Goal: Task Accomplishment & Management: Complete application form

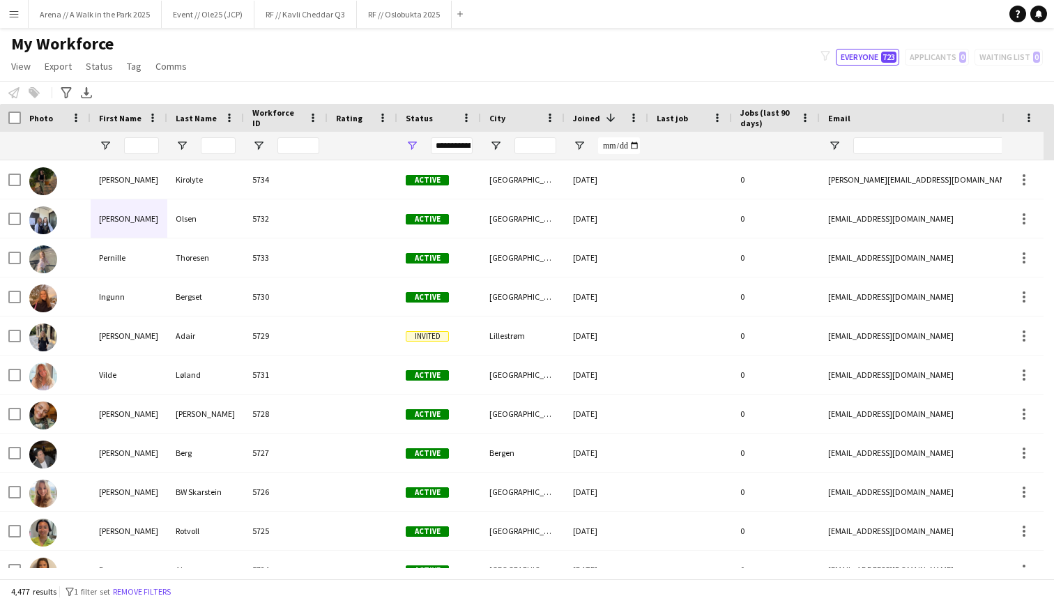
click at [0, 10] on button "Menu" at bounding box center [14, 14] width 28 height 28
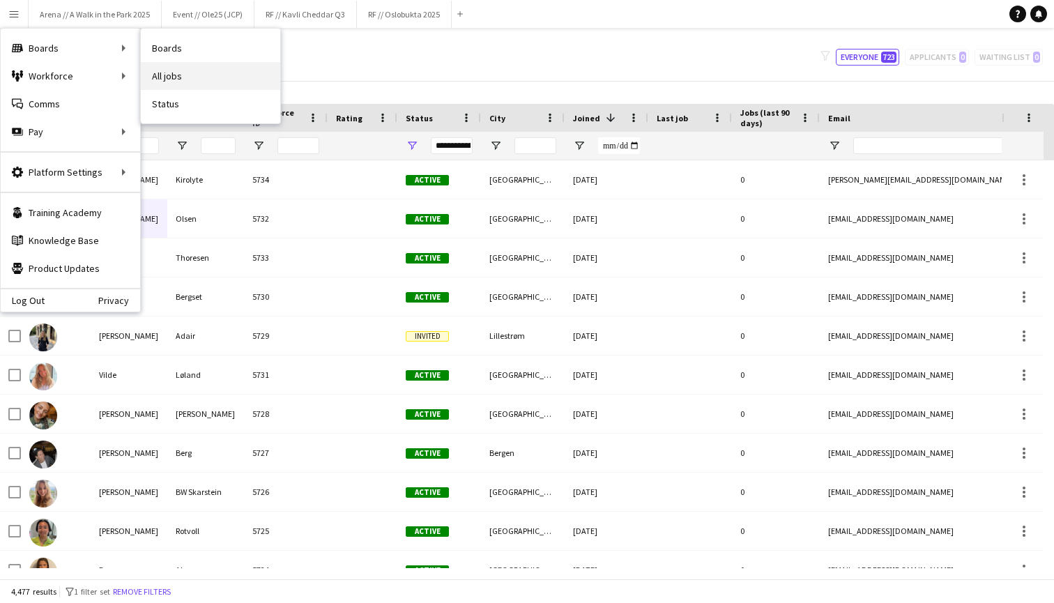
click at [178, 78] on link "All jobs" at bounding box center [210, 76] width 139 height 28
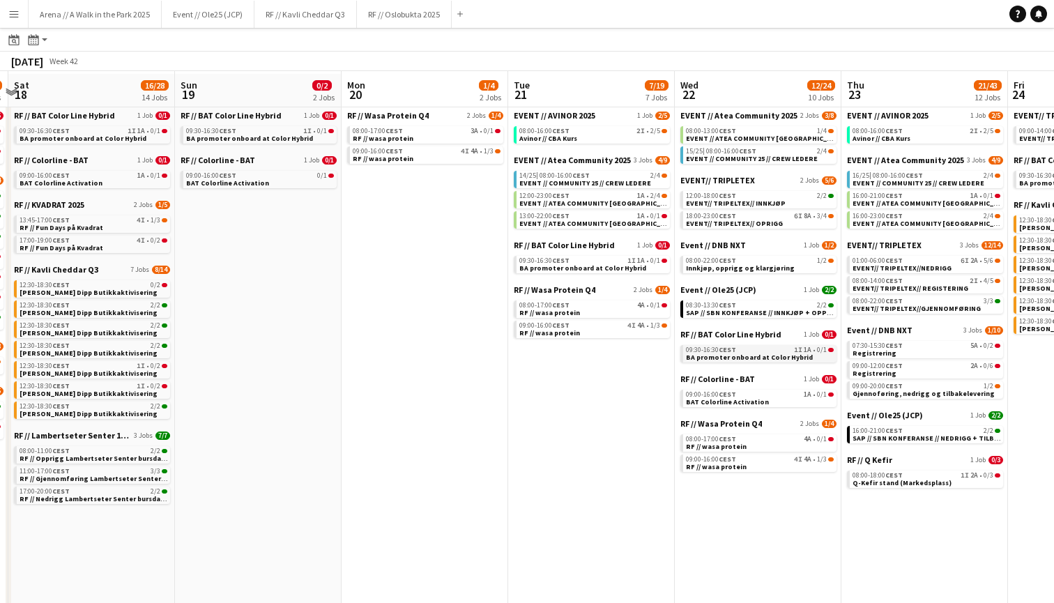
scroll to position [43, 0]
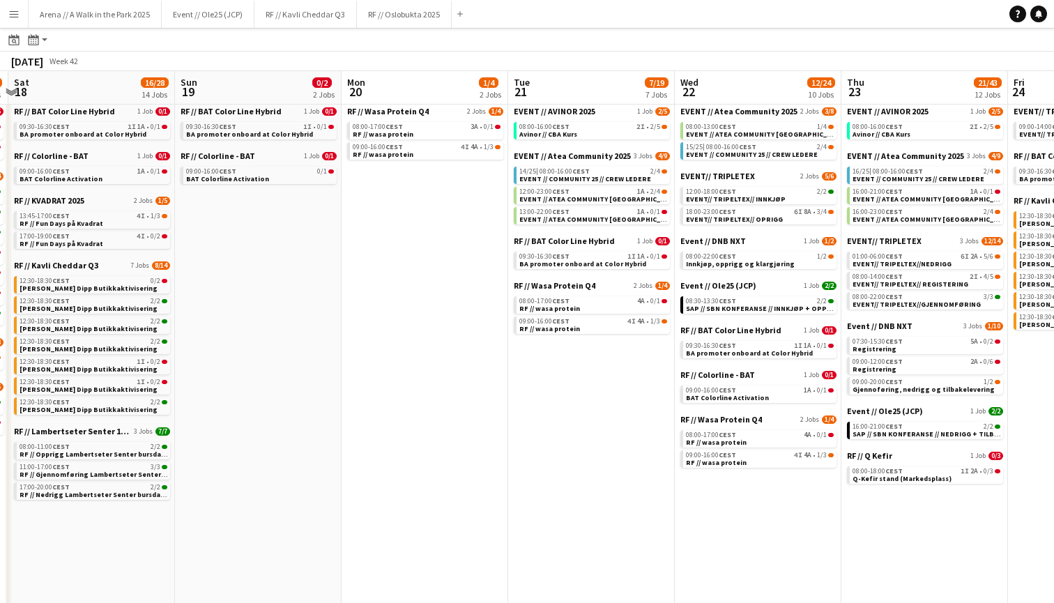
click at [17, 17] on app-icon "Menu" at bounding box center [13, 13] width 11 height 11
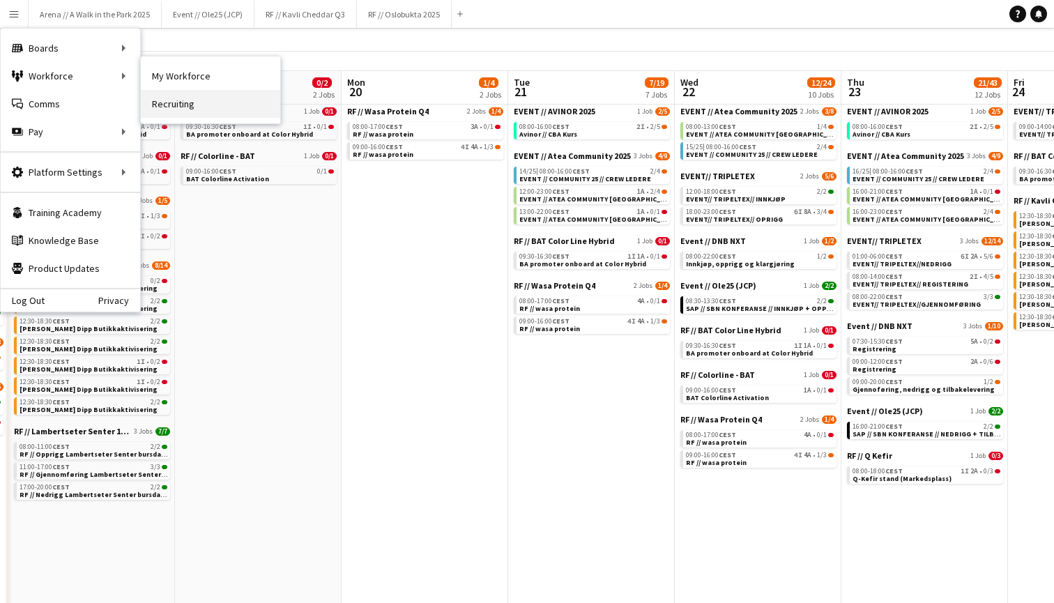
click at [197, 100] on link "Recruiting" at bounding box center [210, 104] width 139 height 28
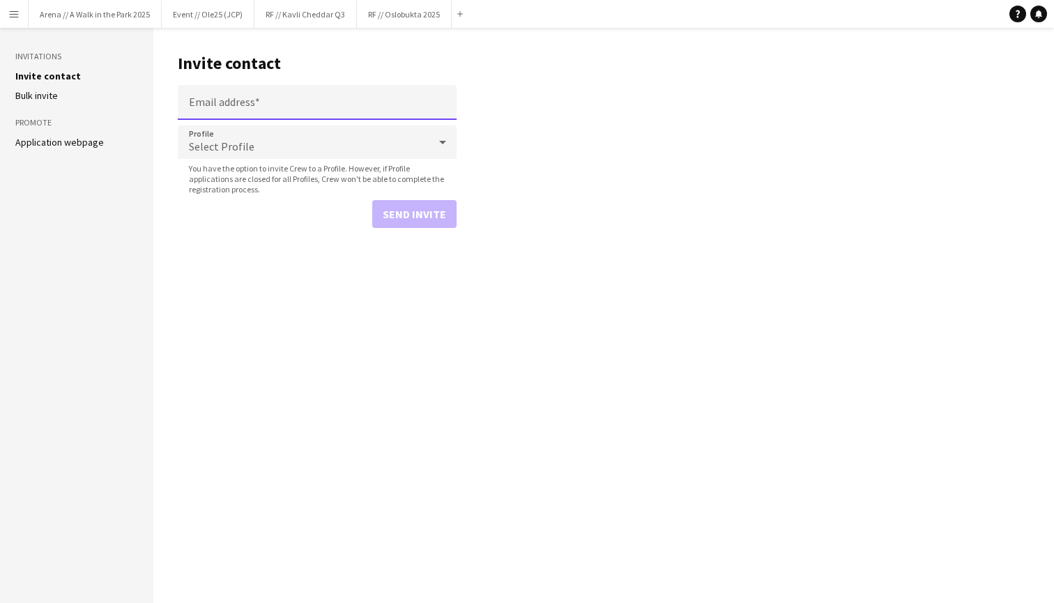
click at [254, 101] on input "Email address" at bounding box center [317, 102] width 279 height 35
paste input "**********"
type input "**********"
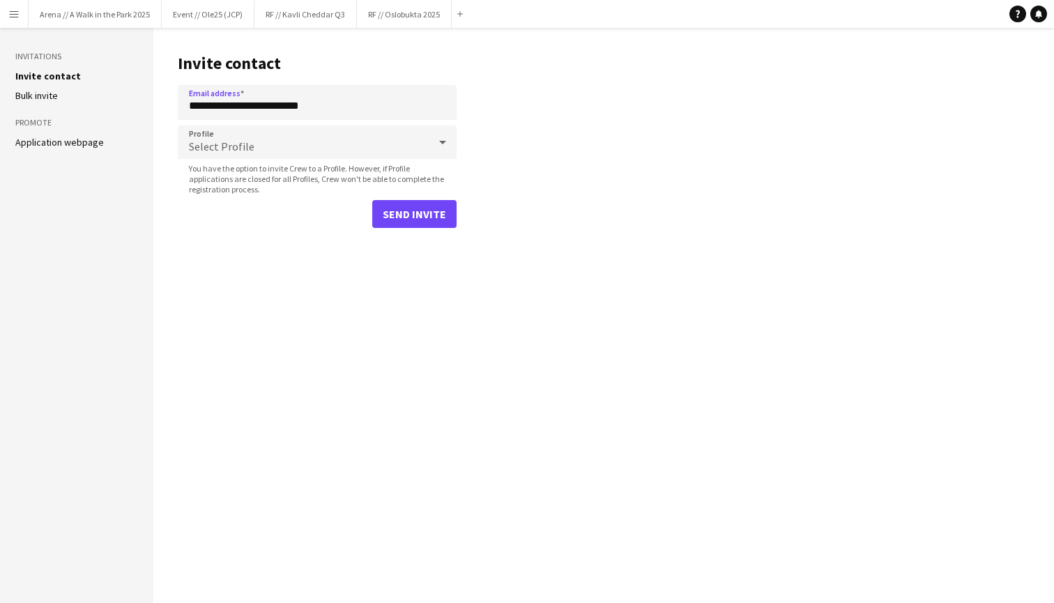
click at [307, 142] on div "Select Profile" at bounding box center [303, 141] width 251 height 33
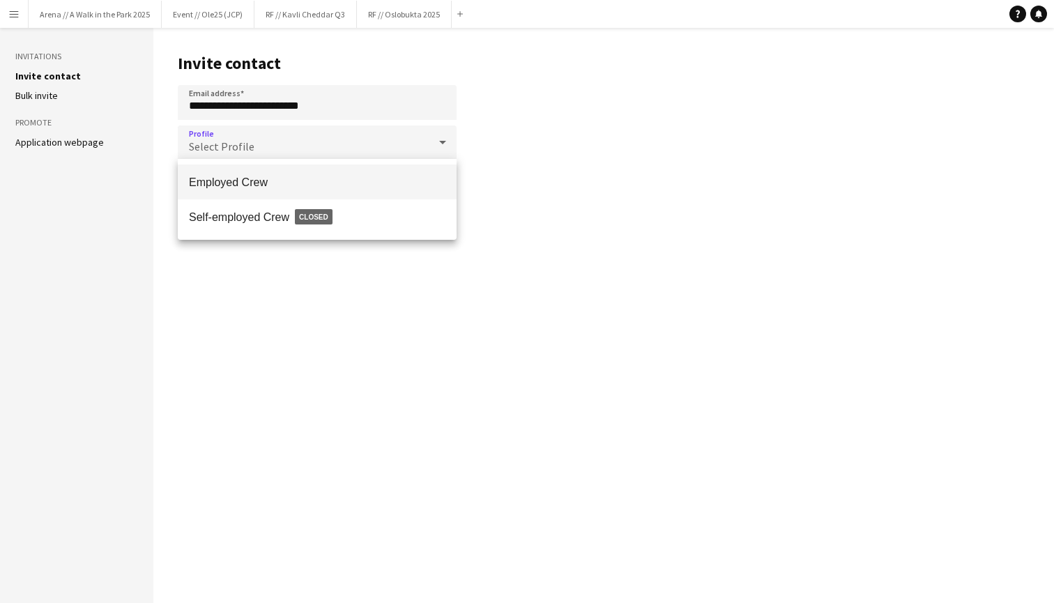
click at [296, 174] on mat-option "Employed Crew" at bounding box center [317, 182] width 279 height 35
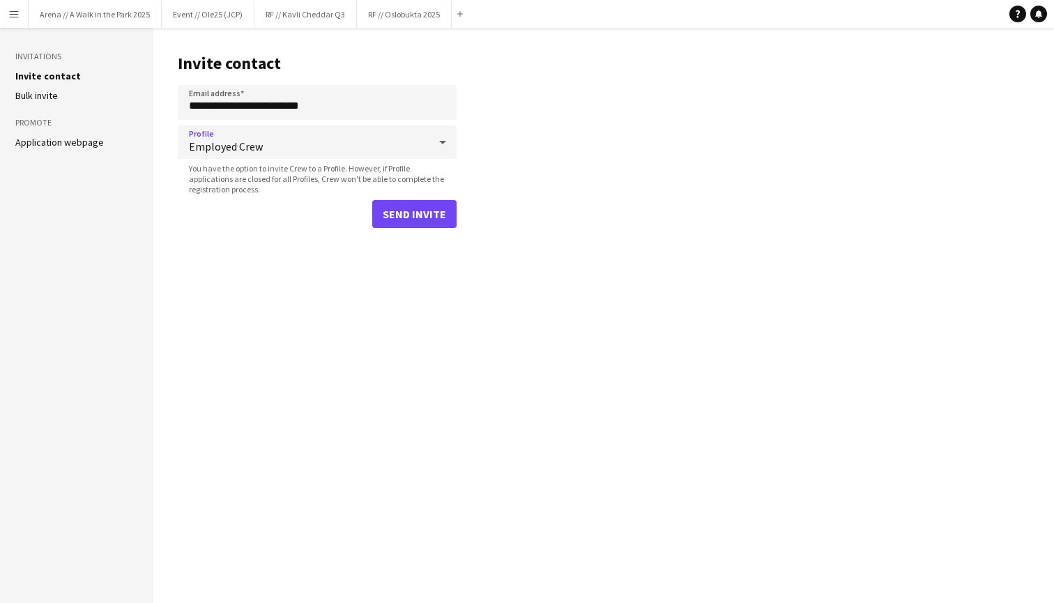
click at [416, 211] on button "Send invite" at bounding box center [414, 214] width 84 height 28
